Goal: Task Accomplishment & Management: Manage account settings

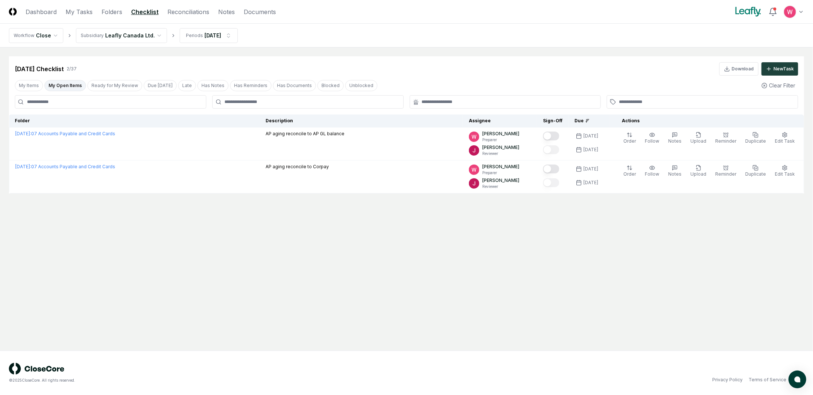
click at [149, 39] on html "CloseCore Dashboard My Tasks Folders Checklist Reconciliations Notes Documents …" at bounding box center [406, 197] width 813 height 395
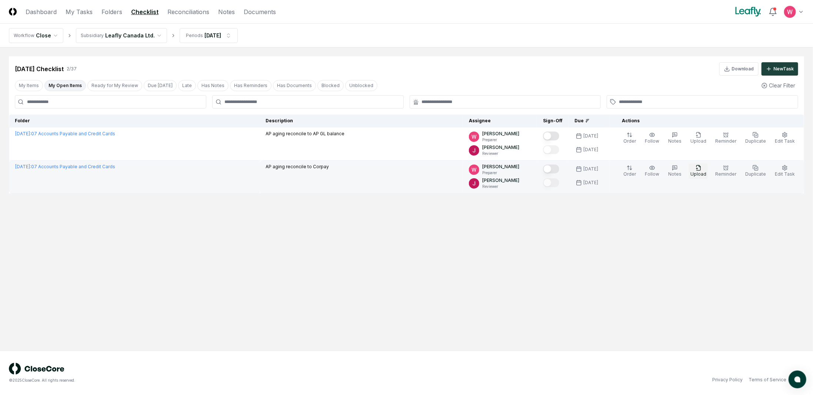
click at [699, 172] on span "Upload" at bounding box center [699, 174] width 16 height 6
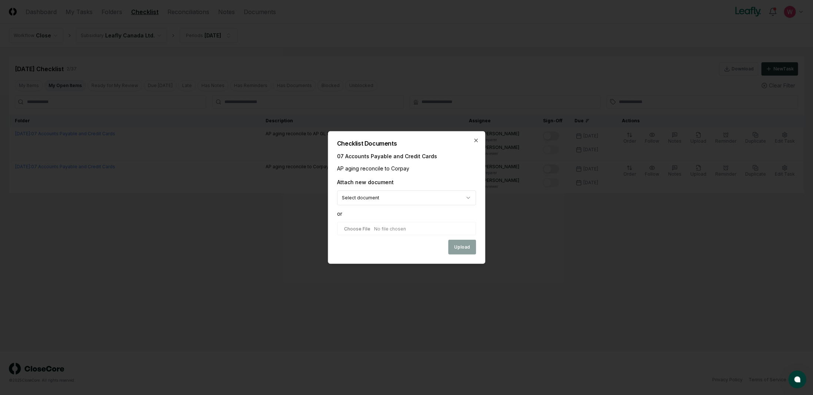
click at [381, 229] on input "file" at bounding box center [406, 228] width 139 height 13
click at [383, 197] on body "CloseCore Dashboard My Tasks Folders Checklist Reconciliations Notes Documents …" at bounding box center [406, 197] width 813 height 395
click at [368, 226] on input "file" at bounding box center [406, 228] width 139 height 13
type input "**********"
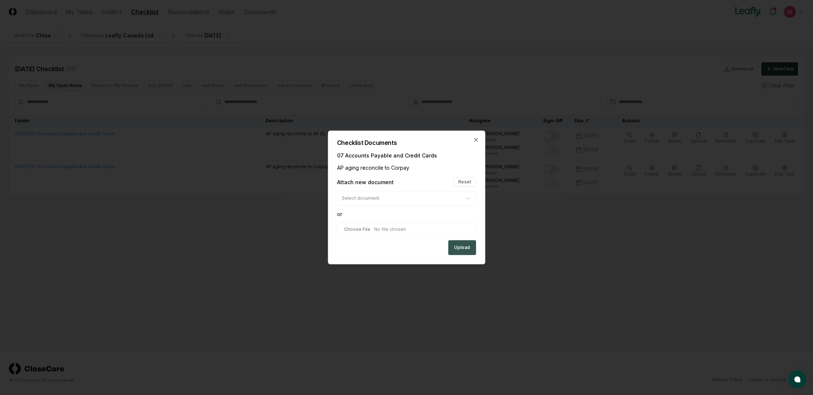
click at [464, 251] on button "Upload" at bounding box center [462, 247] width 28 height 15
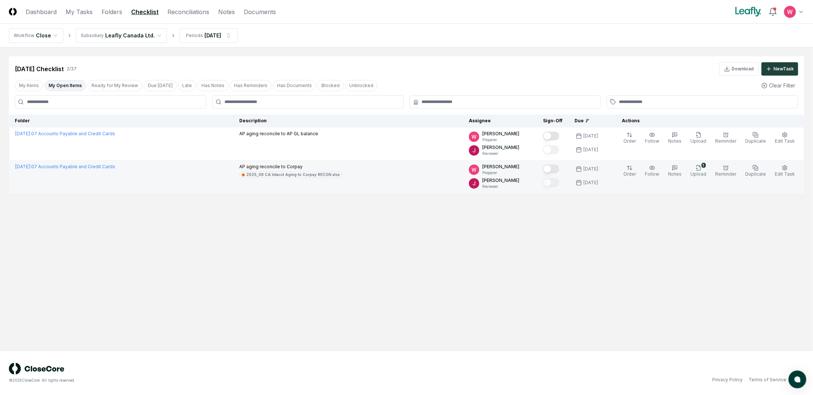
click at [560, 172] on button "Mark complete" at bounding box center [551, 169] width 16 height 9
click at [116, 83] on button "Ready for My Review" at bounding box center [114, 85] width 55 height 11
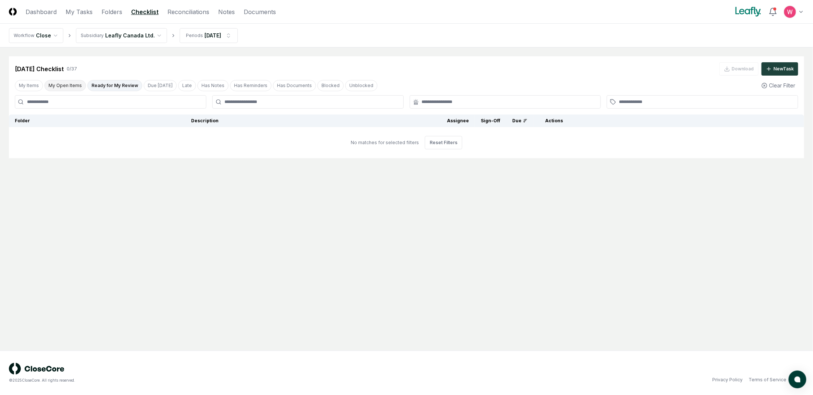
click at [77, 86] on button "My Open Items" at bounding box center [64, 85] width 41 height 11
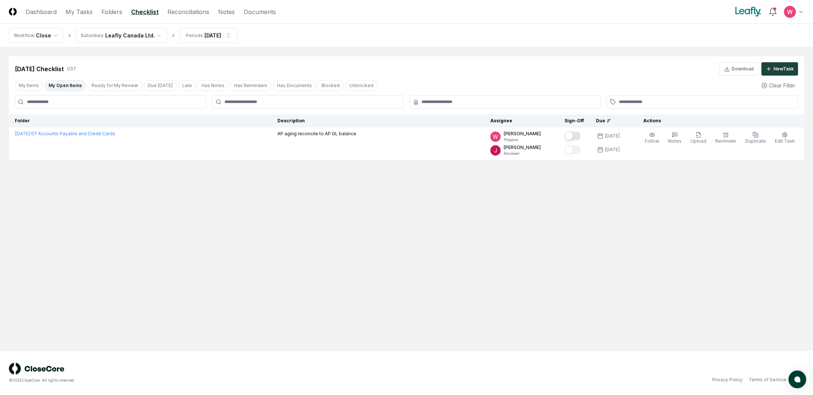
click at [149, 37] on html "CloseCore Dashboard My Tasks Folders Checklist Reconciliations Notes Documents …" at bounding box center [406, 197] width 813 height 395
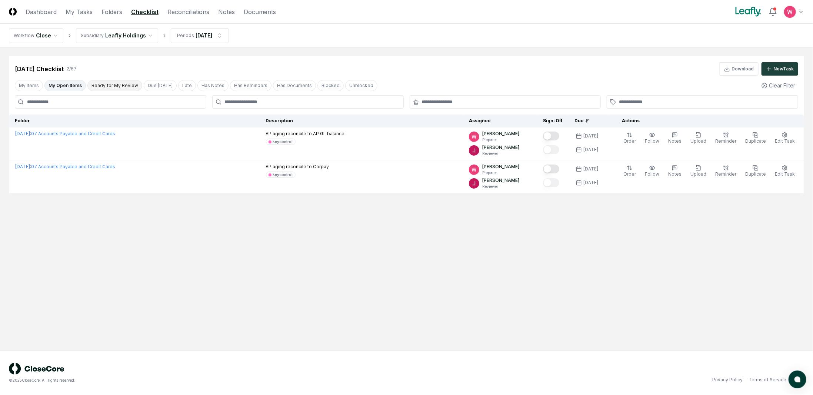
click at [106, 86] on button "Ready for My Review" at bounding box center [114, 85] width 55 height 11
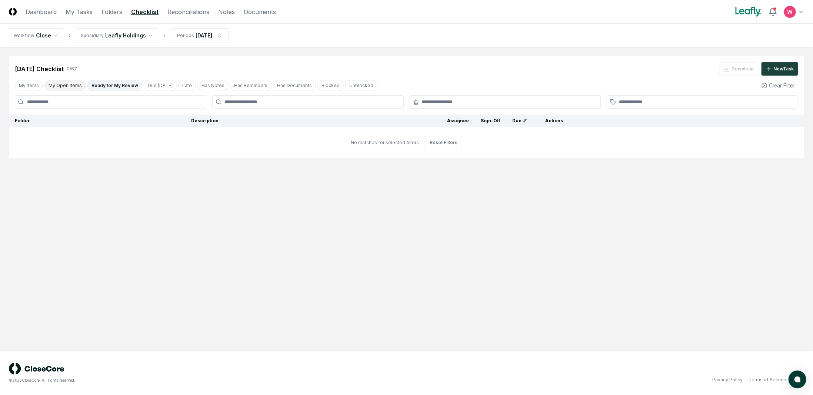
click at [69, 87] on button "My Open Items" at bounding box center [64, 85] width 41 height 11
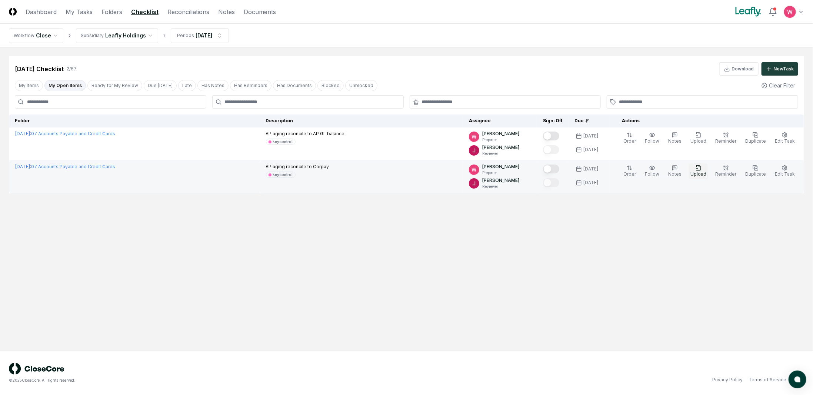
click at [700, 169] on icon "button" at bounding box center [699, 168] width 6 height 6
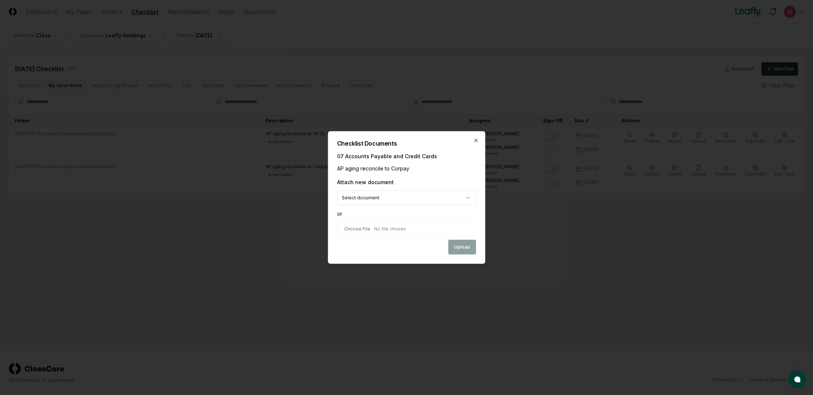
click at [422, 229] on input "file" at bounding box center [406, 228] width 139 height 13
type input "**********"
click at [462, 248] on button "Upload" at bounding box center [462, 247] width 28 height 15
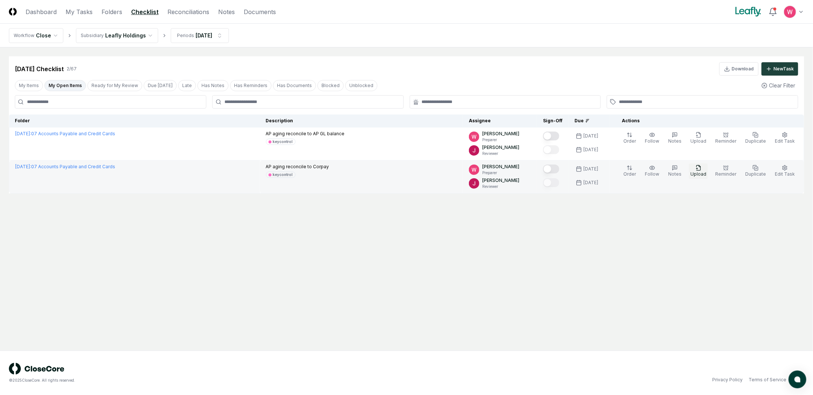
click at [702, 172] on span "Upload" at bounding box center [699, 174] width 16 height 6
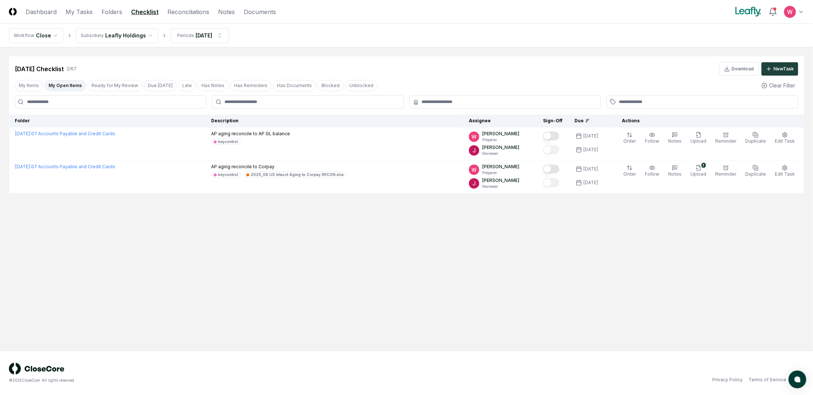
click at [599, 248] on main "Cancel Reassign Aug 2025 Checklist 2 / 67 Download New Task My Items My Open It…" at bounding box center [406, 198] width 813 height 303
click at [562, 246] on main "Cancel Reassign Aug 2025 Checklist 2 / 67 Download New Task My Items My Open It…" at bounding box center [406, 198] width 813 height 303
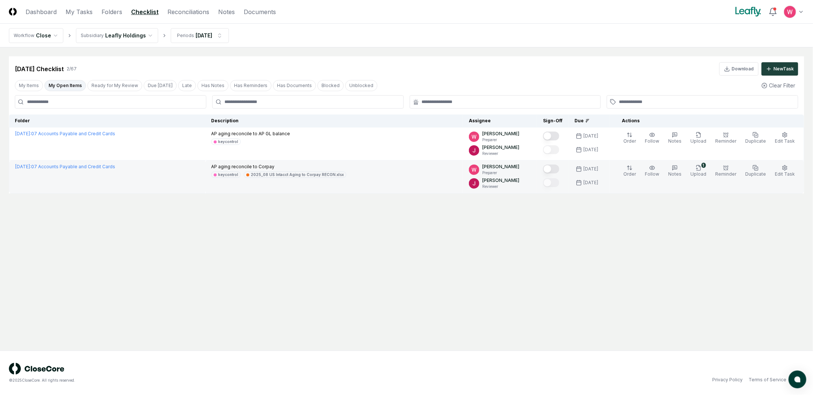
click at [560, 171] on button "Mark complete" at bounding box center [551, 169] width 16 height 9
click at [130, 35] on html "CloseCore Dashboard My Tasks Folders Checklist Reconciliations Notes Documents …" at bounding box center [406, 197] width 813 height 395
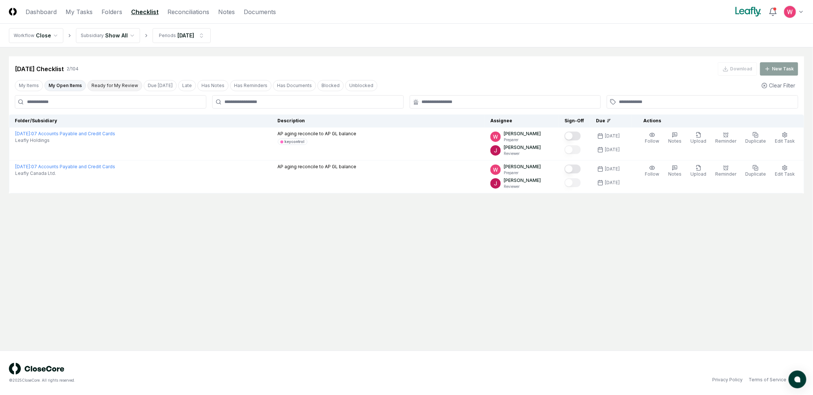
click at [107, 86] on button "Ready for My Review" at bounding box center [114, 85] width 55 height 11
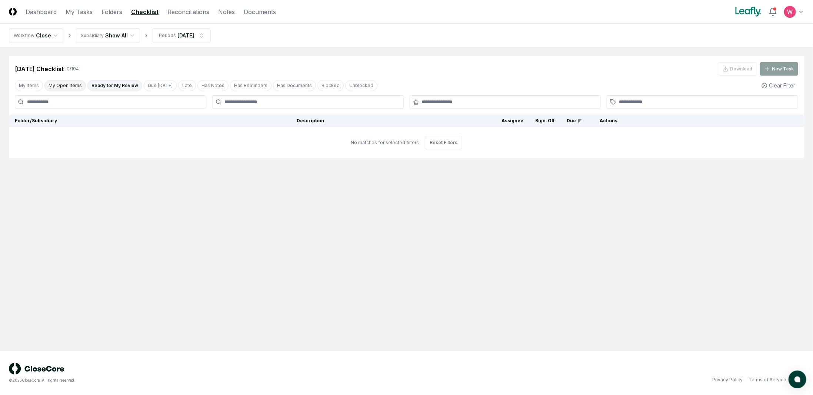
click at [75, 86] on button "My Open Items" at bounding box center [64, 85] width 41 height 11
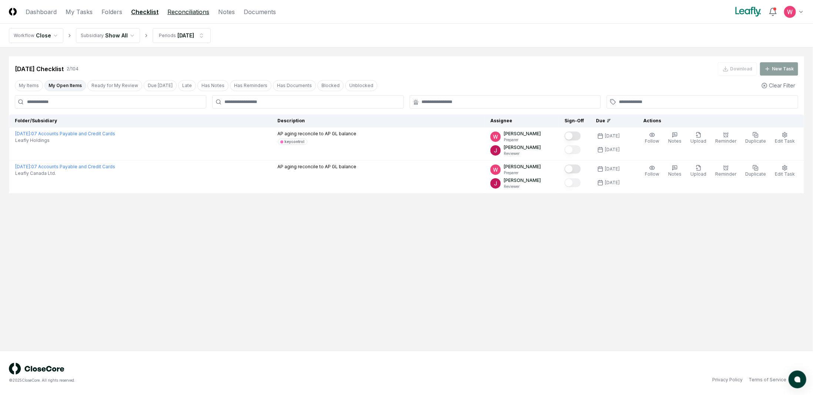
click at [181, 13] on link "Reconciliations" at bounding box center [188, 11] width 42 height 9
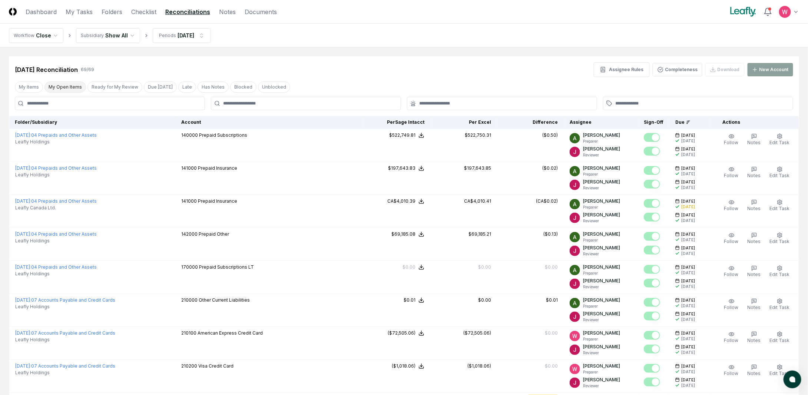
click at [63, 89] on button "My Open Items" at bounding box center [64, 87] width 41 height 11
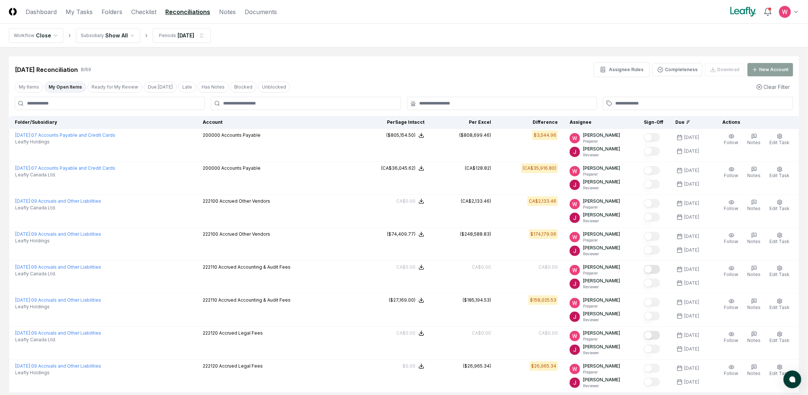
click at [136, 18] on header "CloseCore Dashboard My Tasks Folders Checklist Reconciliations Notes Documents …" at bounding box center [404, 12] width 808 height 24
click at [139, 14] on link "Checklist" at bounding box center [143, 11] width 25 height 9
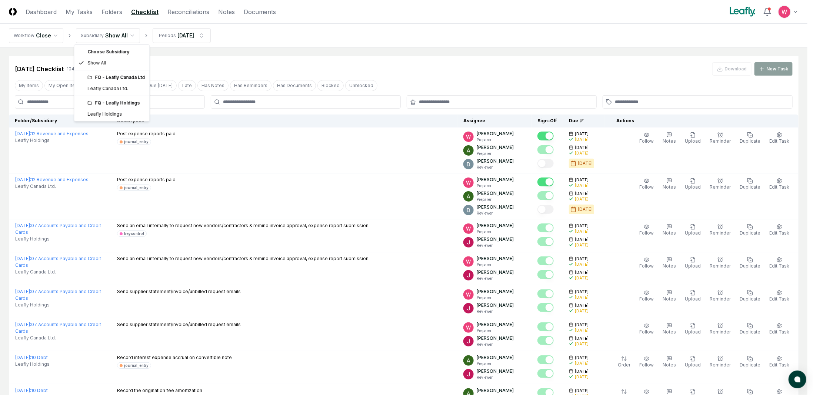
click at [113, 80] on div "FQ - Leafly Canada Ltd" at bounding box center [112, 77] width 72 height 11
click at [116, 76] on div "FQ - Leafly Canada Ltd" at bounding box center [115, 77] width 57 height 7
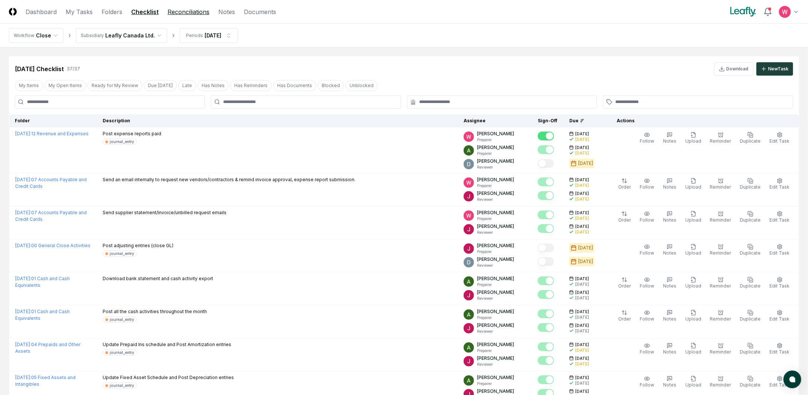
click at [184, 11] on link "Reconciliations" at bounding box center [188, 11] width 42 height 9
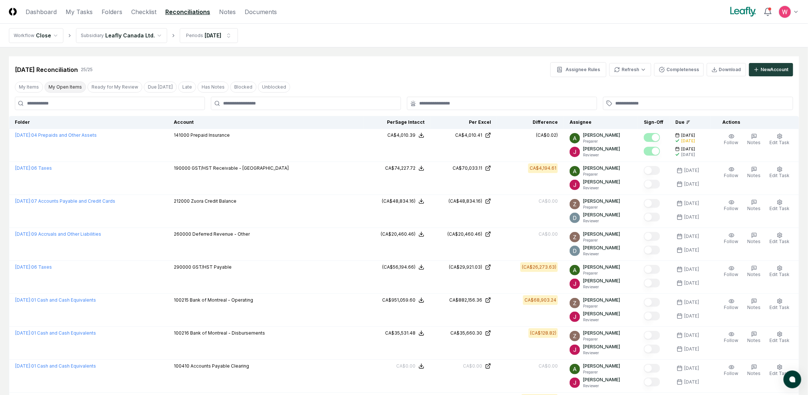
click at [72, 87] on button "My Open Items" at bounding box center [64, 87] width 41 height 11
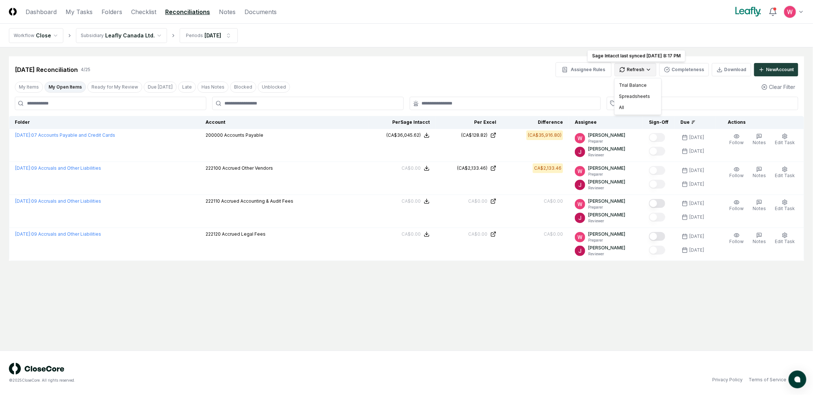
click at [653, 73] on html "CloseCore Dashboard My Tasks Folders Checklist Reconciliations Notes Documents …" at bounding box center [406, 197] width 813 height 395
click at [627, 108] on div "All" at bounding box center [638, 107] width 44 height 11
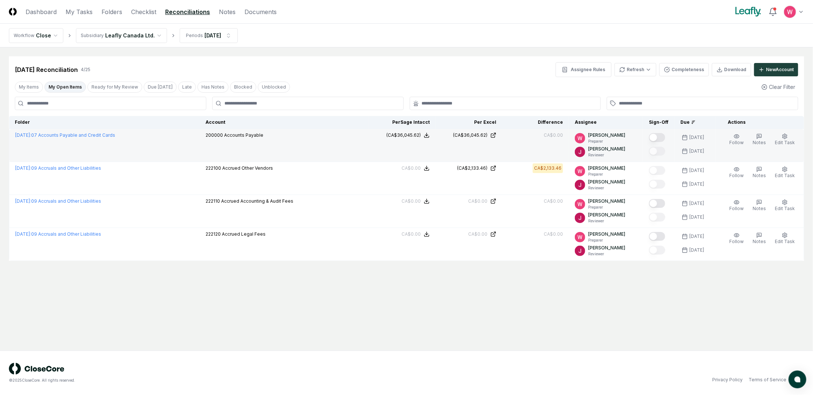
click at [663, 137] on button "Mark complete" at bounding box center [657, 137] width 16 height 9
click at [133, 11] on link "Checklist" at bounding box center [143, 11] width 25 height 9
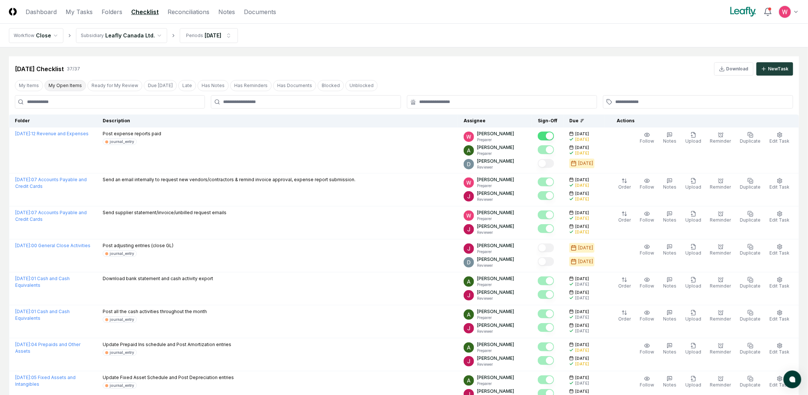
click at [62, 84] on button "My Open Items" at bounding box center [64, 85] width 41 height 11
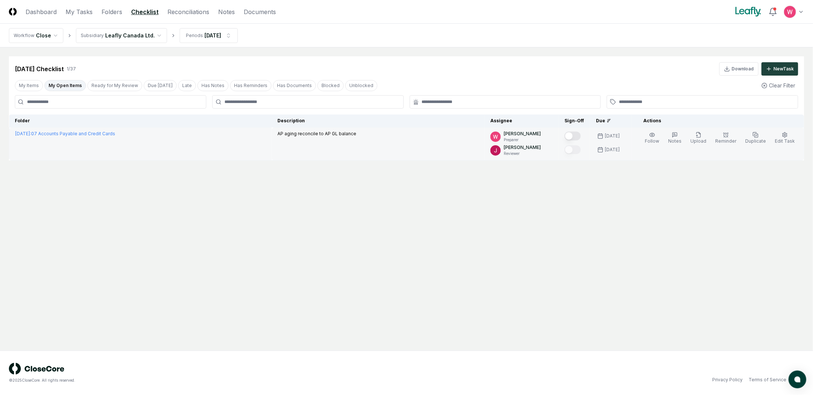
click at [581, 137] on button "Mark complete" at bounding box center [573, 136] width 16 height 9
click at [149, 36] on html "CloseCore Dashboard My Tasks Folders Checklist Reconciliations Notes Documents …" at bounding box center [406, 197] width 813 height 395
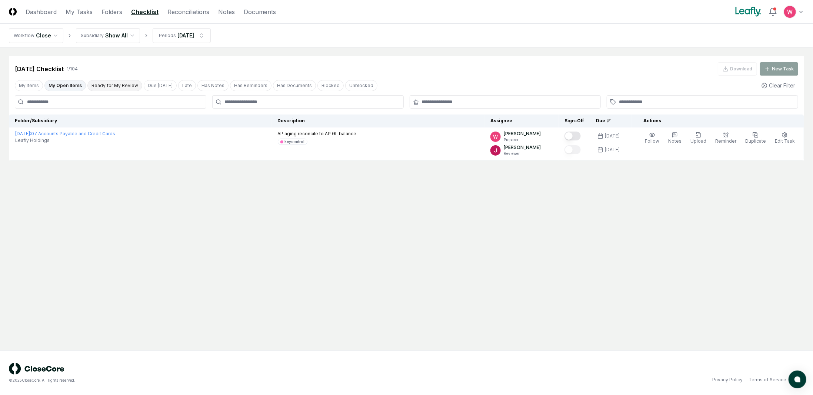
click at [108, 87] on button "Ready for My Review" at bounding box center [114, 85] width 55 height 11
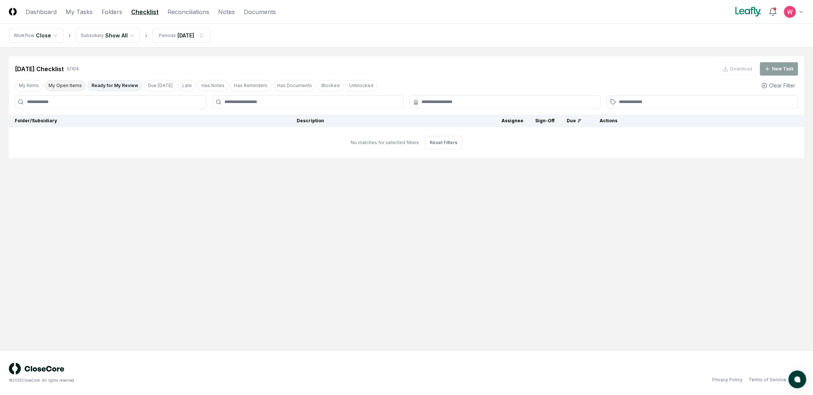
click at [68, 89] on button "My Open Items" at bounding box center [64, 85] width 41 height 11
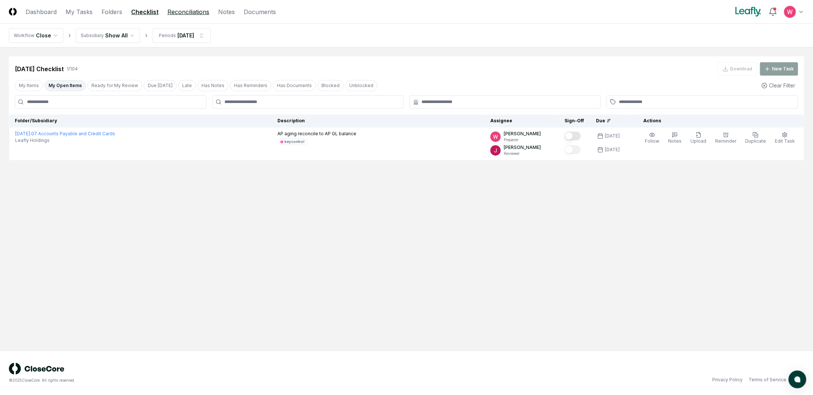
click at [180, 12] on link "Reconciliations" at bounding box center [188, 11] width 42 height 9
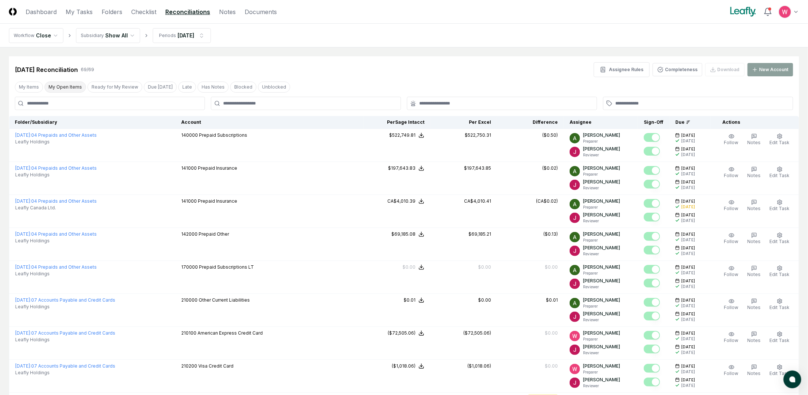
click at [58, 88] on button "My Open Items" at bounding box center [64, 87] width 41 height 11
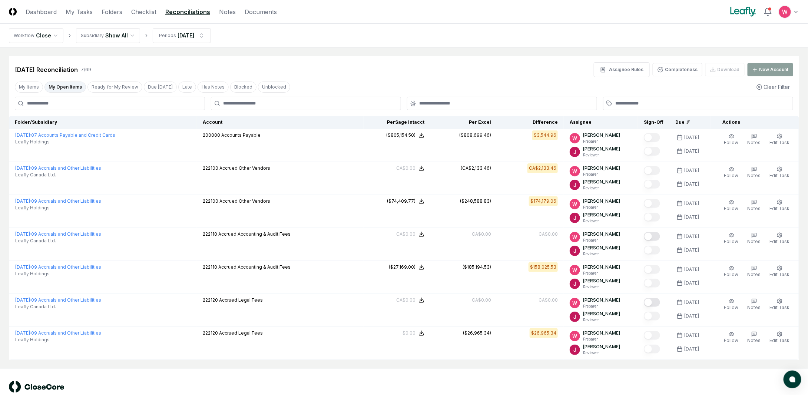
click at [125, 36] on html "CloseCore Dashboard My Tasks Folders Checklist Reconciliations Notes Documents …" at bounding box center [404, 206] width 808 height 413
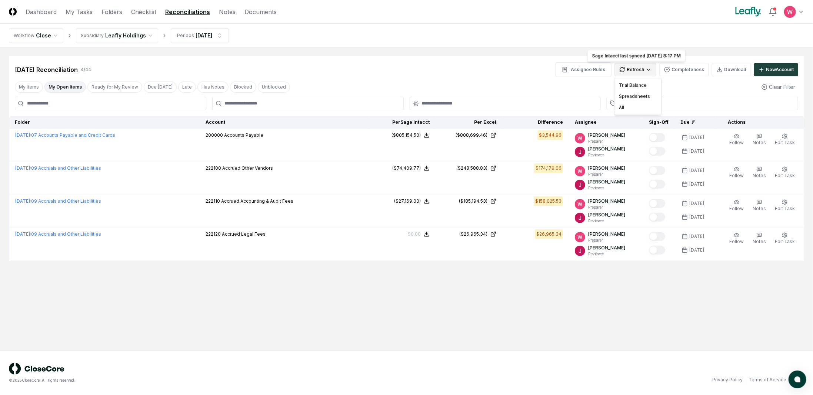
click at [644, 75] on html "CloseCore Dashboard My Tasks Folders Checklist Reconciliations Notes Documents …" at bounding box center [406, 197] width 813 height 395
click at [623, 108] on div "All" at bounding box center [638, 107] width 44 height 11
click at [641, 301] on main "Cancel Reassign Aug 2025 Reconciliation 4 / 44 Assignee Rules Refresh Completen…" at bounding box center [406, 198] width 813 height 303
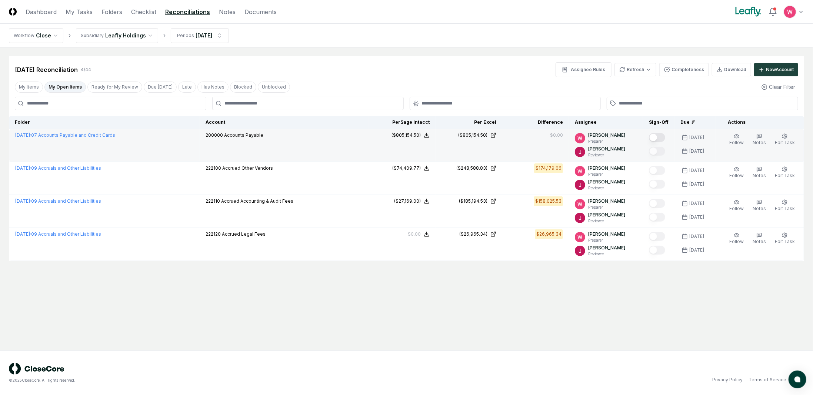
click at [665, 134] on button "Mark complete" at bounding box center [657, 137] width 16 height 9
click at [145, 16] on link "Checklist" at bounding box center [143, 11] width 25 height 9
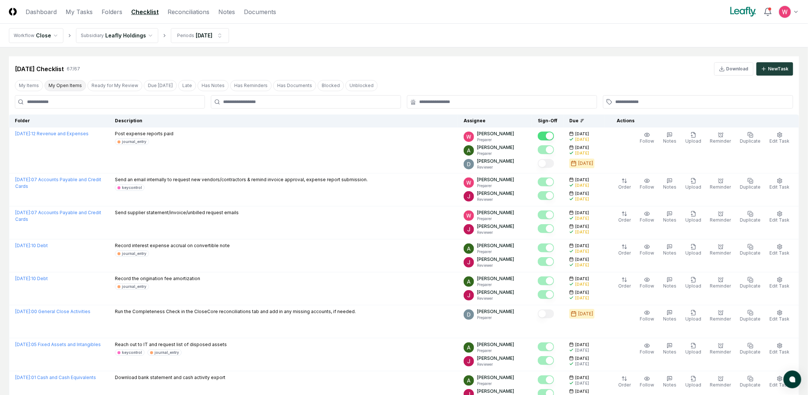
click at [66, 86] on button "My Open Items" at bounding box center [64, 85] width 41 height 11
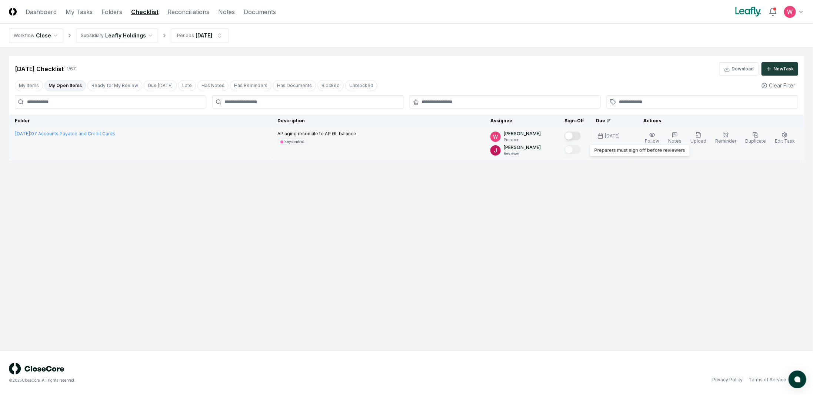
click at [581, 135] on button "Mark complete" at bounding box center [573, 136] width 16 height 9
click at [172, 11] on link "Reconciliations" at bounding box center [188, 11] width 42 height 9
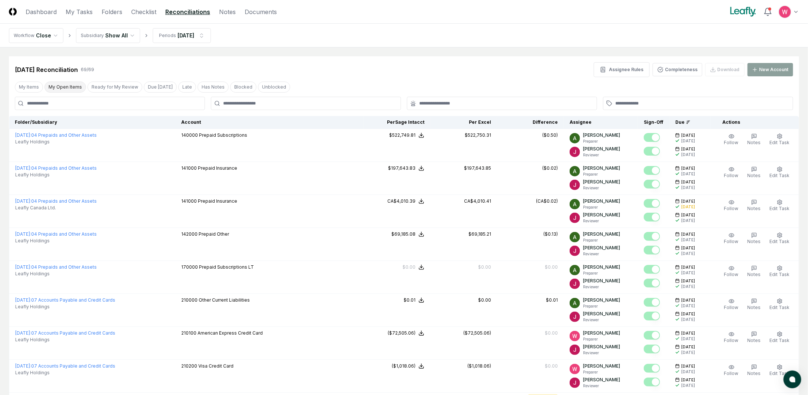
click at [72, 86] on button "My Open Items" at bounding box center [64, 87] width 41 height 11
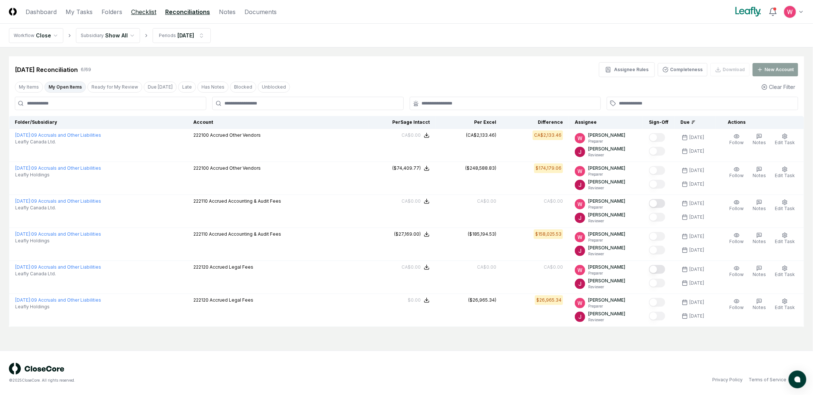
click at [142, 9] on link "Checklist" at bounding box center [143, 11] width 25 height 9
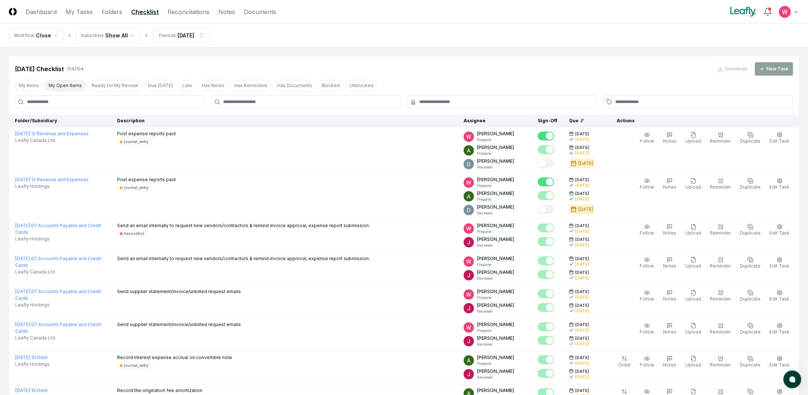
click at [74, 82] on button "My Open Items" at bounding box center [64, 85] width 41 height 11
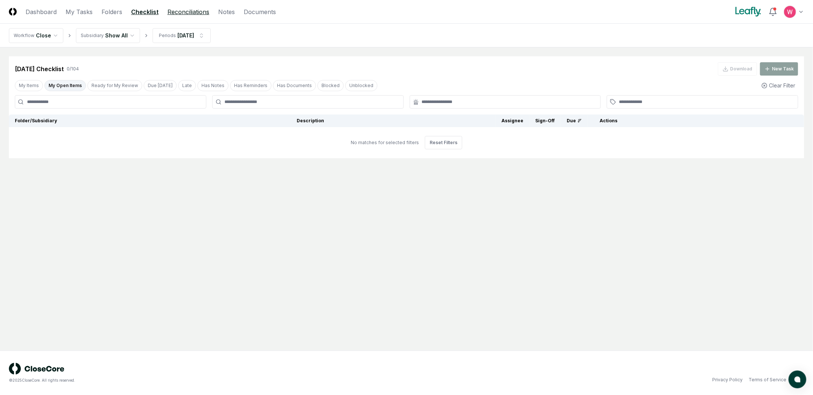
click at [174, 11] on link "Reconciliations" at bounding box center [188, 11] width 42 height 9
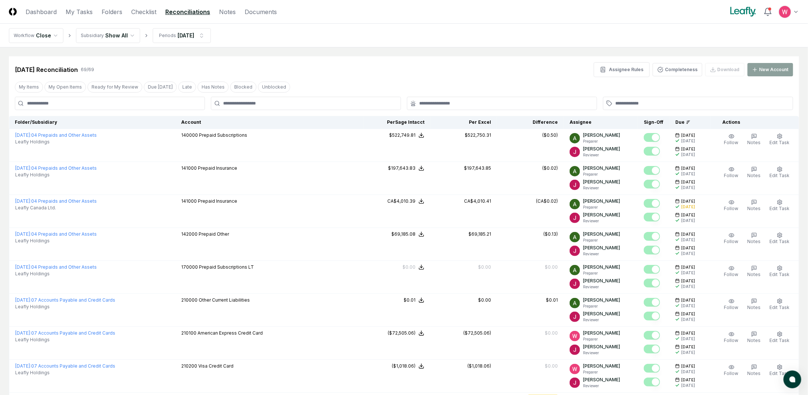
click at [63, 86] on button "My Open Items" at bounding box center [64, 87] width 41 height 11
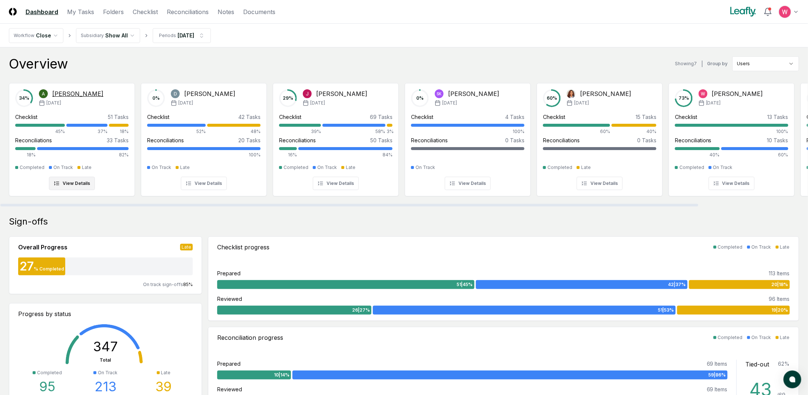
drag, startPoint x: 67, startPoint y: 205, endPoint x: 42, endPoint y: 170, distance: 42.6
click at [38, 204] on div at bounding box center [349, 205] width 698 height 3
click at [133, 16] on link "Checklist" at bounding box center [145, 11] width 25 height 9
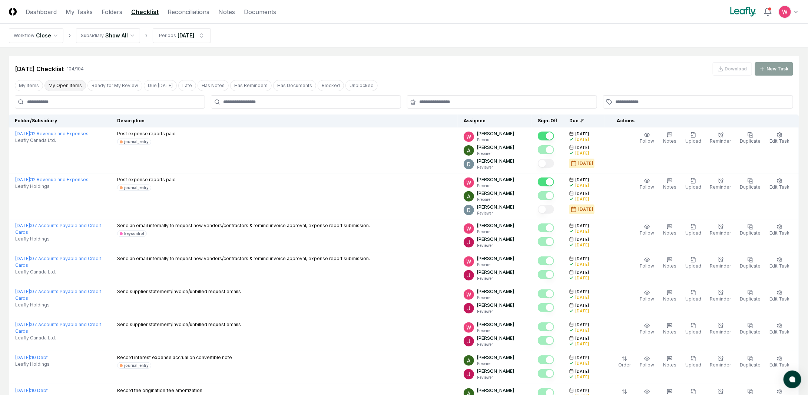
click at [72, 85] on button "My Open Items" at bounding box center [64, 85] width 41 height 11
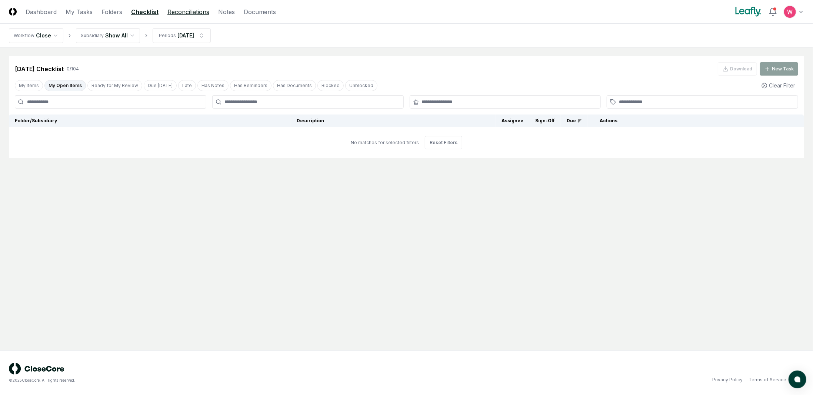
click at [187, 13] on link "Reconciliations" at bounding box center [188, 11] width 42 height 9
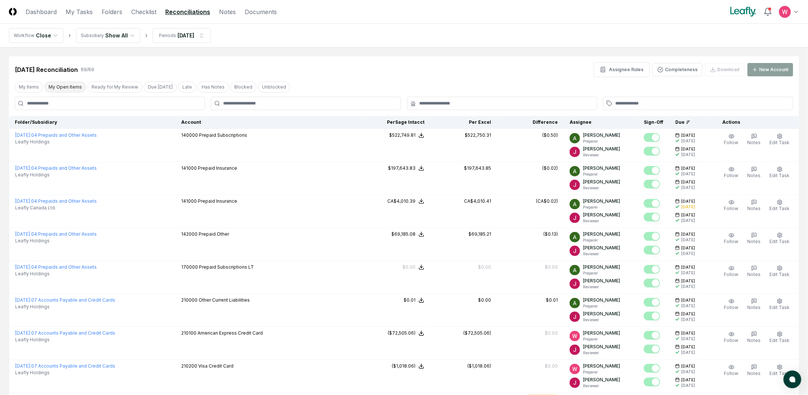
click at [67, 89] on button "My Open Items" at bounding box center [64, 87] width 41 height 11
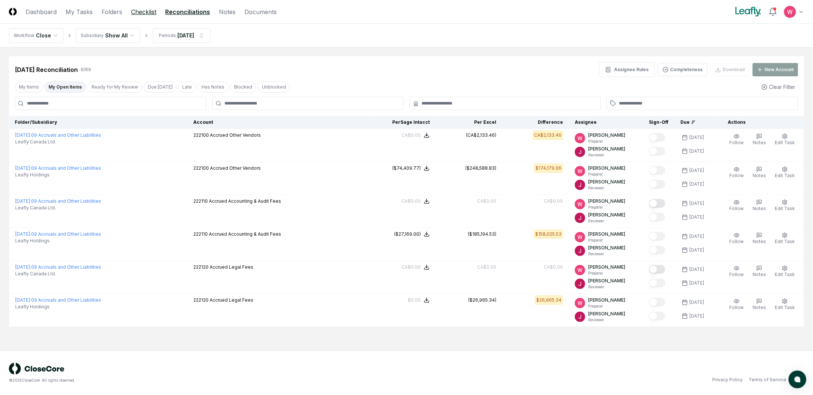
click at [137, 13] on link "Checklist" at bounding box center [143, 11] width 25 height 9
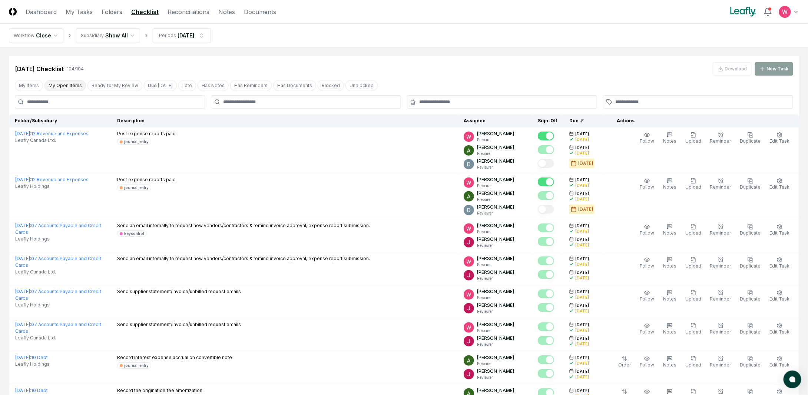
click at [71, 84] on button "My Open Items" at bounding box center [64, 85] width 41 height 11
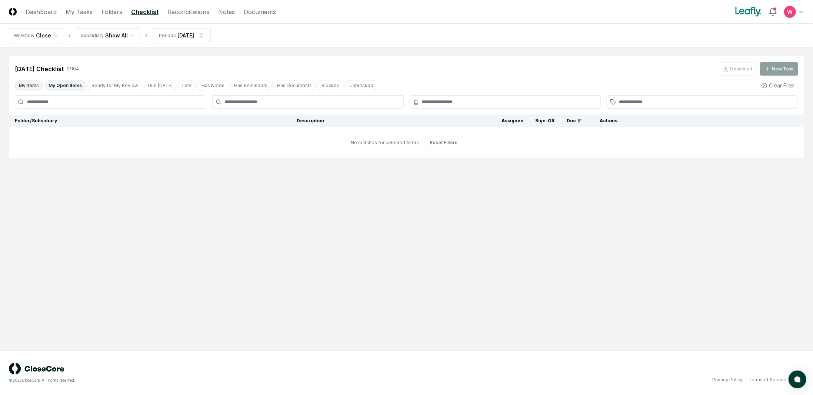
click at [37, 85] on button "My Items" at bounding box center [29, 85] width 28 height 11
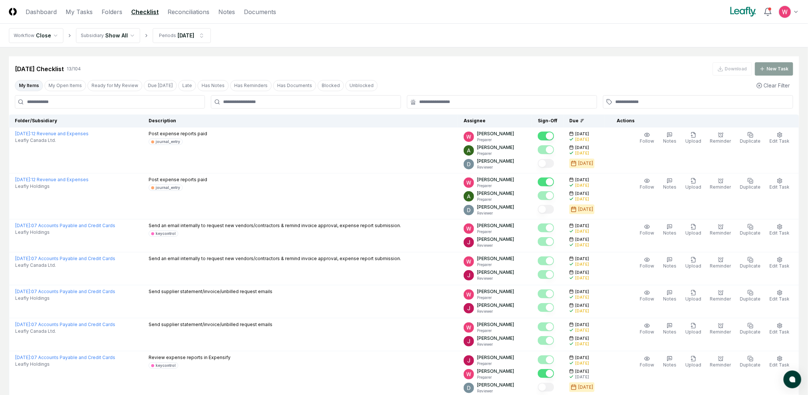
click at [65, 94] on div "[DATE] Checklist 13 / 104 Download New Task My Items My Open Items Ready for My…" at bounding box center [404, 325] width 790 height 539
click at [69, 79] on div "My Items My Open Items Ready for My Review Due [DATE] Late Has Notes Has Remind…" at bounding box center [404, 86] width 790 height 14
click at [68, 86] on button "My Open Items" at bounding box center [64, 85] width 41 height 11
